Goal: Task Accomplishment & Management: Manage account settings

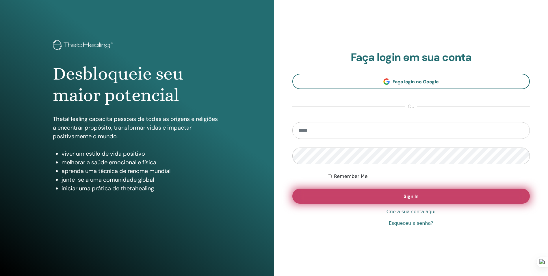
type input "**********"
click at [356, 201] on button "Sign In" at bounding box center [411, 195] width 238 height 15
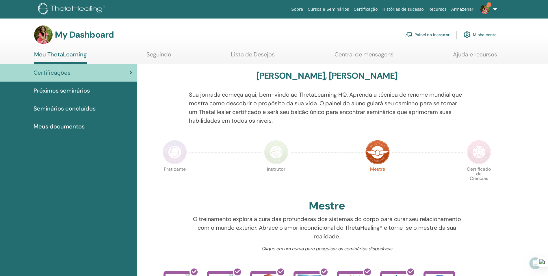
click at [83, 92] on span "Próximos seminários" at bounding box center [62, 90] width 56 height 9
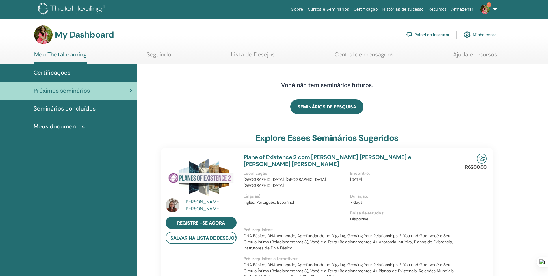
click at [62, 73] on span "Certificações" at bounding box center [52, 72] width 37 height 9
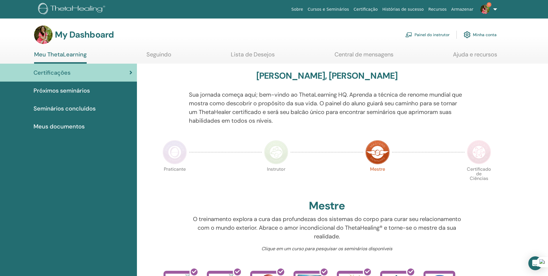
click at [431, 37] on link "Painel do instrutor" at bounding box center [427, 34] width 44 height 13
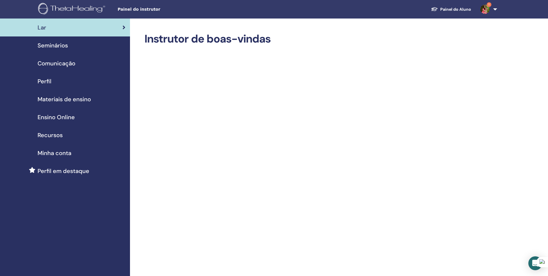
click at [59, 47] on span "Seminários" at bounding box center [53, 45] width 30 height 9
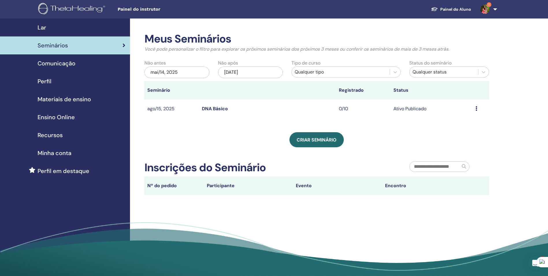
click at [217, 108] on link "DNA Básico" at bounding box center [215, 108] width 26 height 6
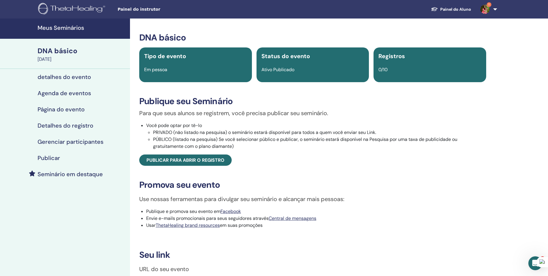
click at [50, 142] on h4 "Gerenciar participantes" at bounding box center [71, 141] width 66 height 7
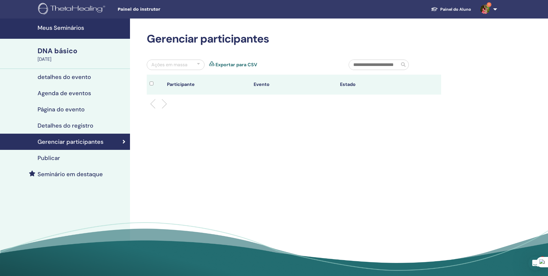
click at [170, 105] on ul at bounding box center [294, 103] width 285 height 7
click at [162, 104] on li at bounding box center [162, 104] width 10 height 10
click at [151, 101] on div at bounding box center [293, 103] width 303 height 18
click at [153, 104] on li at bounding box center [155, 104] width 10 height 10
click at [166, 105] on ul at bounding box center [294, 103] width 285 height 7
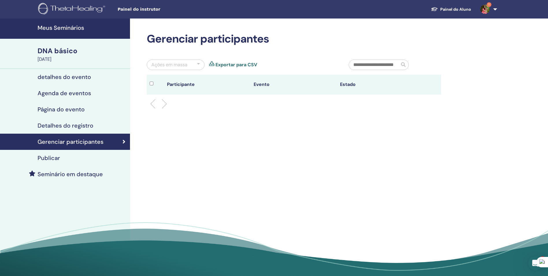
click at [201, 65] on div "Ações em massa" at bounding box center [176, 65] width 58 height 10
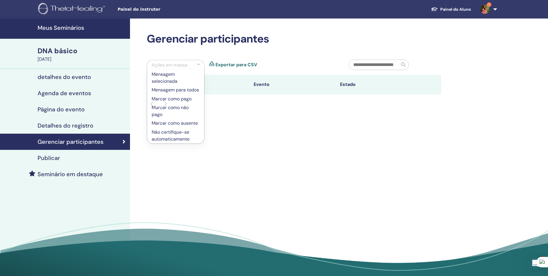
click at [301, 174] on div "Gerenciar participantes Ações em massa Mensagem selecionada Mensagem para todos…" at bounding box center [312, 148] width 365 height 261
click at [200, 64] on div "Ações em massa" at bounding box center [176, 65] width 58 height 10
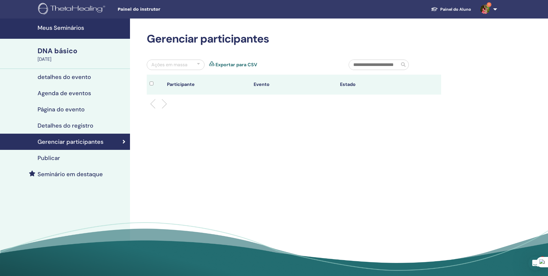
click at [59, 128] on h4 "Detalhes do registro" at bounding box center [66, 125] width 56 height 7
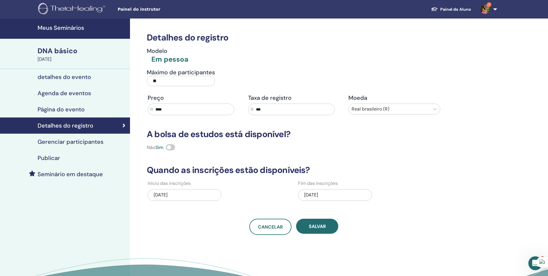
click at [74, 108] on h4 "Página do evento" at bounding box center [61, 109] width 47 height 7
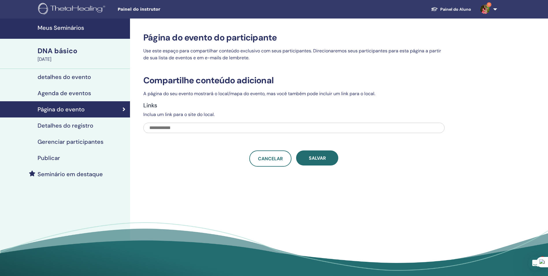
click at [60, 94] on h4 "Agenda de eventos" at bounding box center [64, 93] width 53 height 7
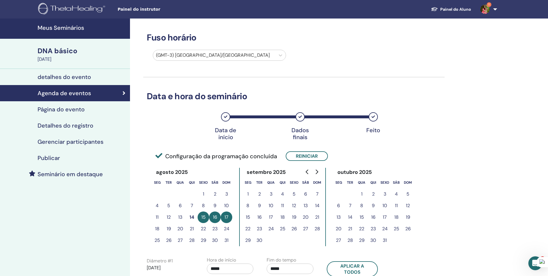
click at [78, 79] on h4 "detalhes do evento" at bounding box center [64, 76] width 53 height 7
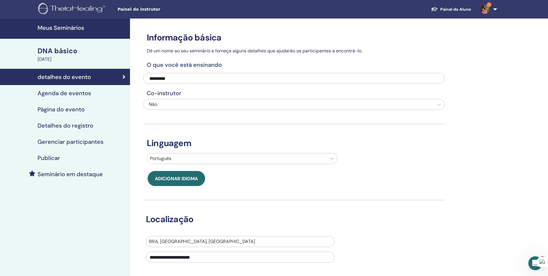
click at [70, 61] on div "15 de agosto de 2025" at bounding box center [82, 59] width 89 height 7
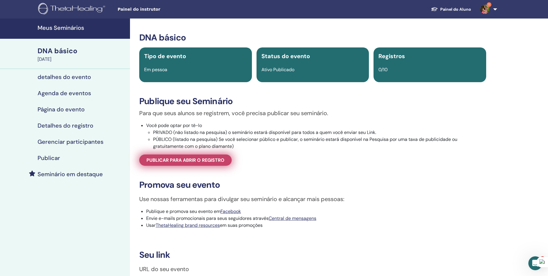
click at [193, 163] on span "Publicar para abrir o registro" at bounding box center [185, 160] width 78 height 6
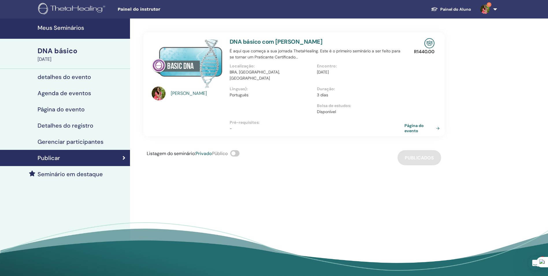
click at [240, 150] on span at bounding box center [234, 153] width 9 height 6
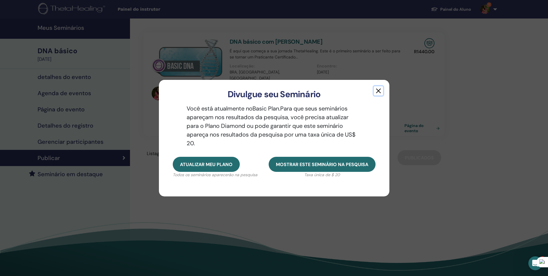
click at [381, 91] on button "button" at bounding box center [378, 90] width 9 height 9
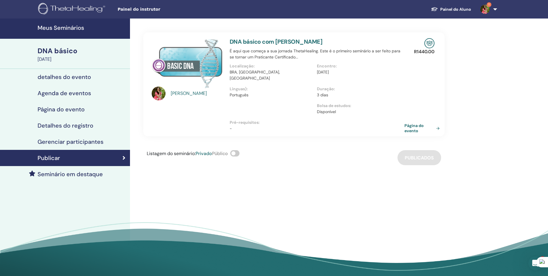
click at [61, 144] on h4 "Gerenciar participantes" at bounding box center [71, 141] width 66 height 7
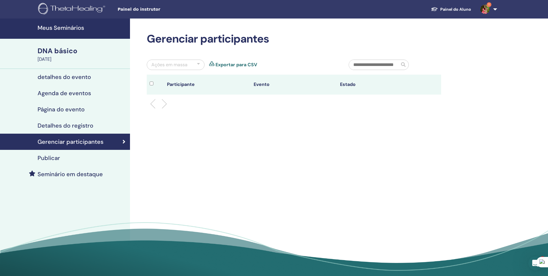
click at [186, 69] on div "Ações em massa" at bounding box center [176, 65] width 58 height 10
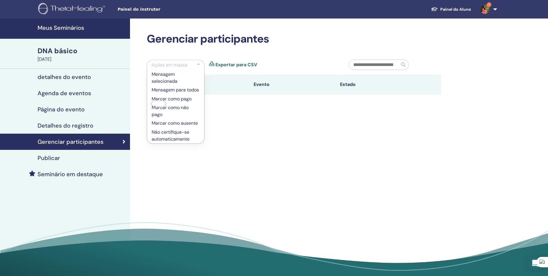
click at [190, 67] on div "Ações em massa" at bounding box center [176, 65] width 58 height 10
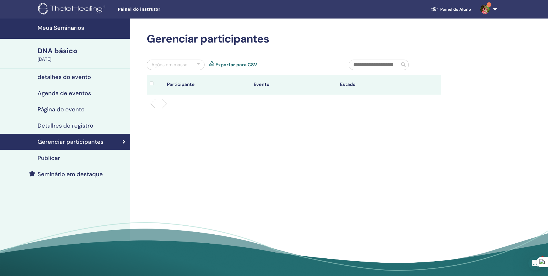
click at [372, 64] on input "text" at bounding box center [374, 65] width 51 height 10
click at [80, 127] on h4 "Detalhes do registro" at bounding box center [66, 125] width 56 height 7
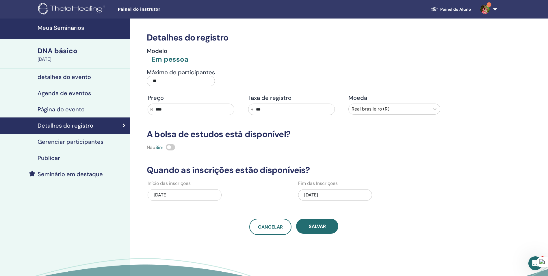
click at [62, 158] on div "Publicar" at bounding box center [65, 157] width 121 height 7
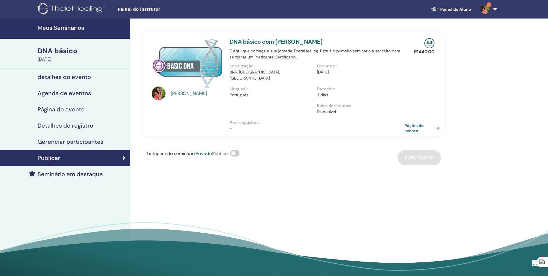
click at [73, 173] on h4 "Seminário em destaque" at bounding box center [70, 173] width 65 height 7
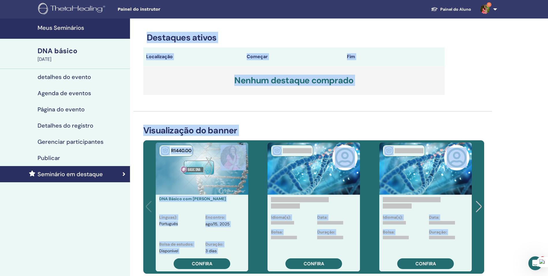
click at [377, 119] on div "Destaques ativos Localização Começar Fim Nenhum destaque comprado Visualização …" at bounding box center [312, 249] width 365 height 463
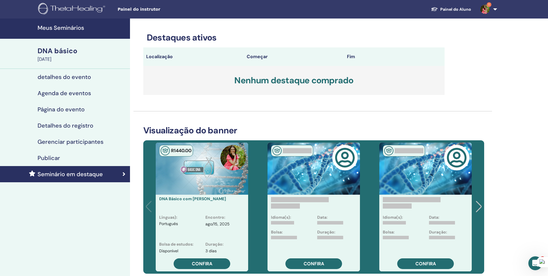
click at [68, 110] on h4 "Página do evento" at bounding box center [61, 109] width 47 height 7
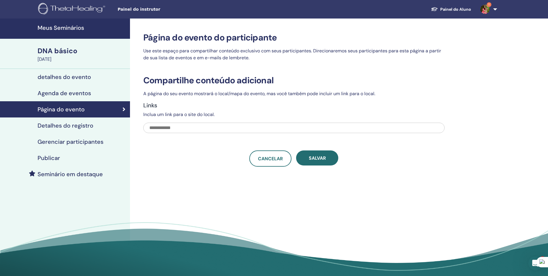
click at [175, 131] on input "text" at bounding box center [293, 128] width 301 height 10
click at [58, 50] on div "DNA básico" at bounding box center [82, 51] width 89 height 10
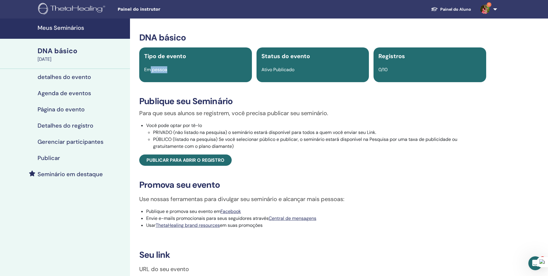
drag, startPoint x: 163, startPoint y: 69, endPoint x: 174, endPoint y: 70, distance: 10.4
click at [174, 70] on div "Em pessoa" at bounding box center [196, 69] width 110 height 7
click at [309, 84] on div "DNA básico Tipo de evento Em pessoa Status do evento Ativo Publicado Registros …" at bounding box center [312, 158] width 359 height 252
drag, startPoint x: 388, startPoint y: 53, endPoint x: 417, endPoint y: 54, distance: 28.6
click at [417, 54] on div "Registros" at bounding box center [430, 56] width 110 height 9
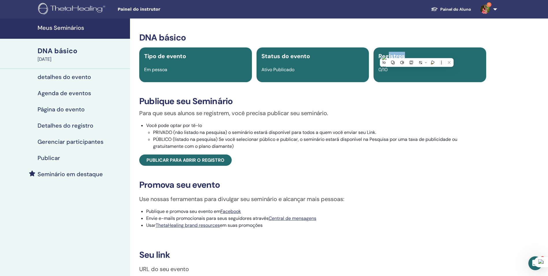
drag, startPoint x: 417, startPoint y: 54, endPoint x: 394, endPoint y: 126, distance: 75.4
click at [394, 126] on li "Você pode optar por tê-lo PRIVADO (não listado na pesquisa) o seminário estará …" at bounding box center [316, 136] width 340 height 28
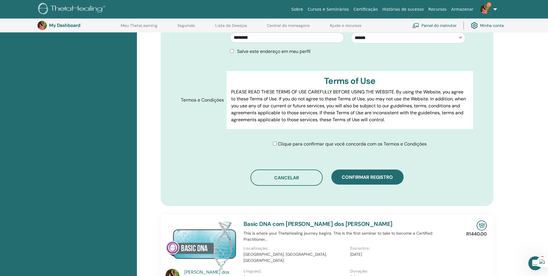
click at [270, 140] on div "Clique para confirmar que você concorda com os Termos e Condições" at bounding box center [352, 143] width 251 height 7
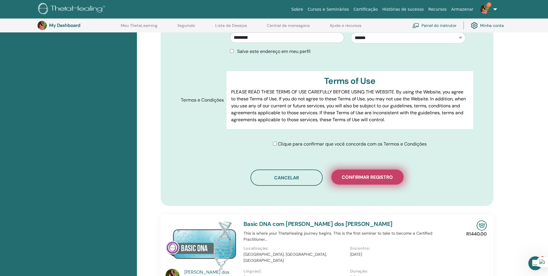
click at [385, 172] on button "Confirmar registro" at bounding box center [367, 176] width 72 height 15
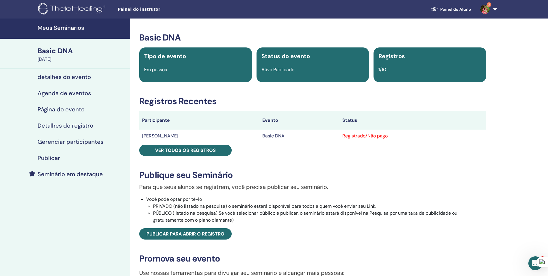
drag, startPoint x: 382, startPoint y: 69, endPoint x: 371, endPoint y: 71, distance: 11.5
click at [382, 69] on span "1/10" at bounding box center [382, 69] width 8 height 6
click at [84, 142] on h4 "Gerenciar participantes" at bounding box center [71, 141] width 66 height 7
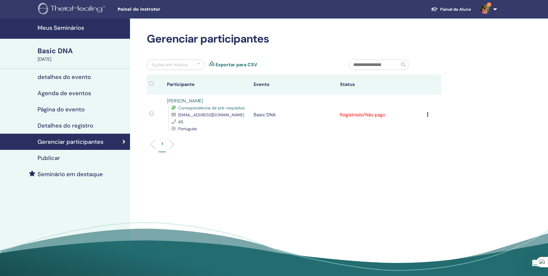
click at [427, 115] on icon at bounding box center [428, 114] width 2 height 5
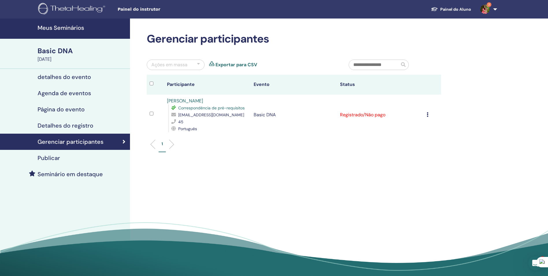
click at [428, 112] on div "Cancelar registro Não certifique-se automaticamente Marcar como pago Marcar com…" at bounding box center [433, 114] width 12 height 7
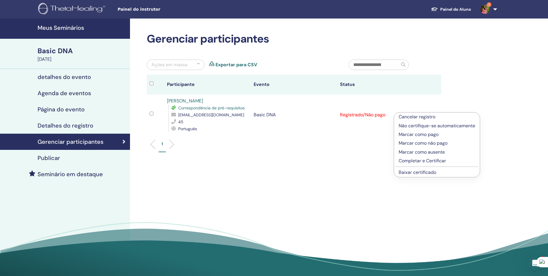
click at [419, 172] on link "Baixar certificado" at bounding box center [418, 172] width 38 height 6
click at [419, 172] on div "Gerenciar participantes Ações em massa Exportar para CSV Participante Evento St…" at bounding box center [312, 148] width 365 height 261
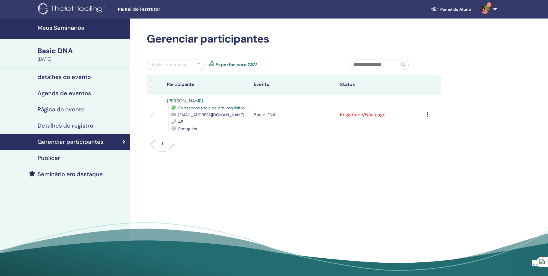
click at [429, 116] on div "Cancelar registro Não certifique-se automaticamente Marcar como pago Marcar com…" at bounding box center [433, 114] width 12 height 7
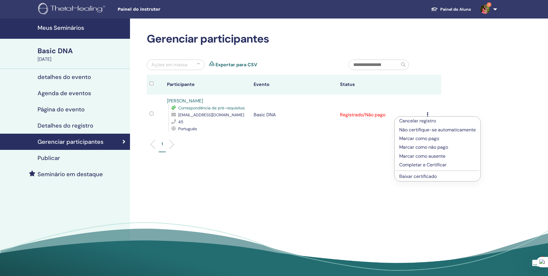
click at [427, 113] on icon at bounding box center [428, 114] width 2 height 5
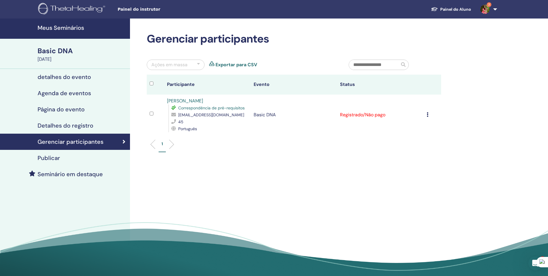
click at [428, 113] on icon at bounding box center [428, 114] width 2 height 5
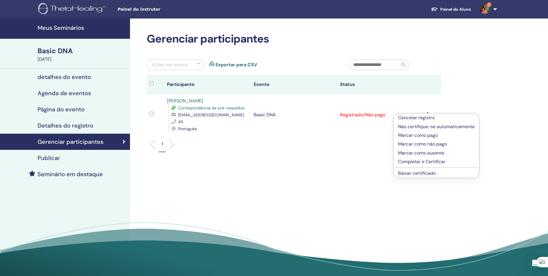
click at [430, 161] on p "Completar e Certificar" at bounding box center [436, 161] width 77 height 7
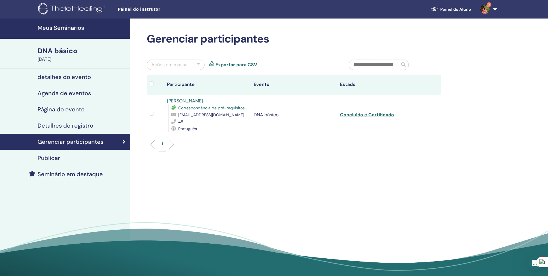
click at [211, 168] on div "Gerenciar participantes Ações em massa Exportar para CSV Participante Evento Es…" at bounding box center [312, 148] width 365 height 261
click at [313, 162] on div "Gerenciar participantes Ações em massa Exportar para CSV Participante Evento St…" at bounding box center [312, 148] width 365 height 261
click at [60, 141] on h4 "Gerenciar participantes" at bounding box center [71, 141] width 66 height 7
click at [68, 124] on h4 "Detalhes do registro" at bounding box center [66, 125] width 56 height 7
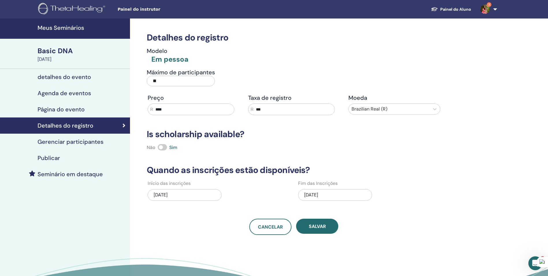
click at [91, 144] on h4 "Gerenciar participantes" at bounding box center [71, 141] width 66 height 7
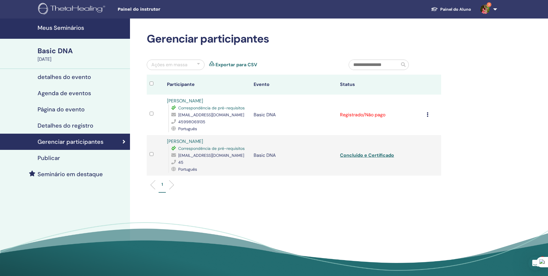
click at [425, 116] on td "Cancelar registro Não certifique-se automaticamente Marcar como pago Marcar com…" at bounding box center [432, 114] width 17 height 40
click at [427, 116] on icon at bounding box center [428, 114] width 2 height 5
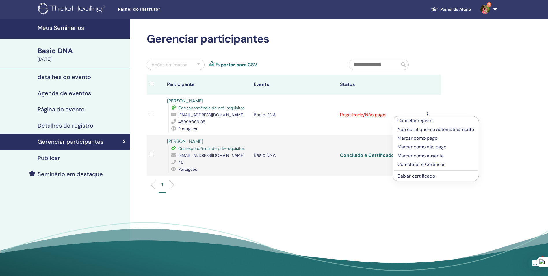
click at [424, 164] on p "Completar e Certificar" at bounding box center [436, 164] width 77 height 7
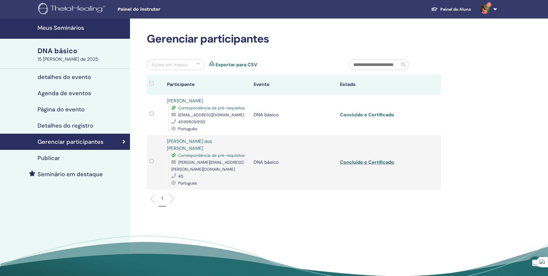
click at [348, 116] on link "Concluído e Certificado" at bounding box center [367, 115] width 54 height 6
